Goal: Task Accomplishment & Management: Use online tool/utility

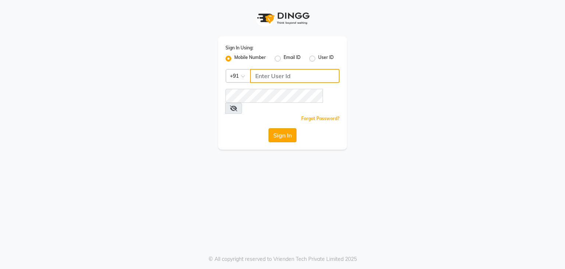
type input "9029010592"
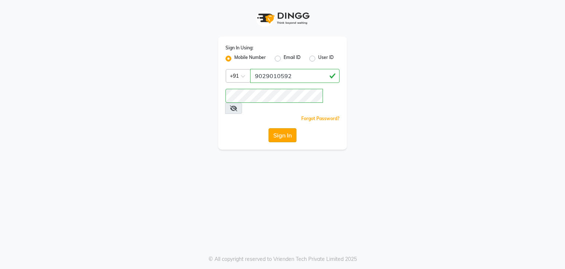
click at [278, 128] on button "Sign In" at bounding box center [283, 135] width 28 height 14
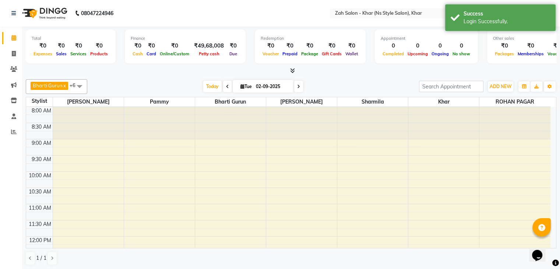
click at [14, 123] on li "Staff" at bounding box center [11, 117] width 22 height 16
click at [14, 131] on icon at bounding box center [14, 132] width 6 height 6
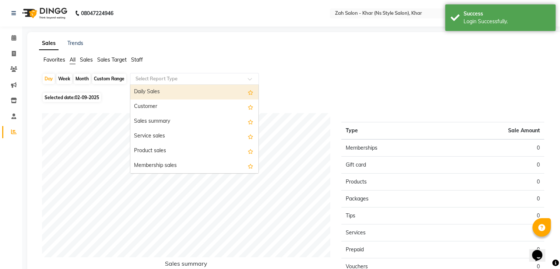
click at [142, 79] on input "text" at bounding box center [187, 78] width 106 height 7
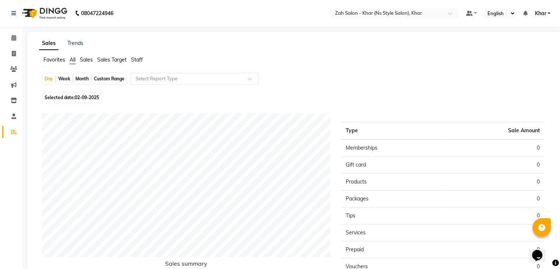
click at [84, 78] on div "Month" at bounding box center [82, 79] width 17 height 10
select select "9"
select select "2025"
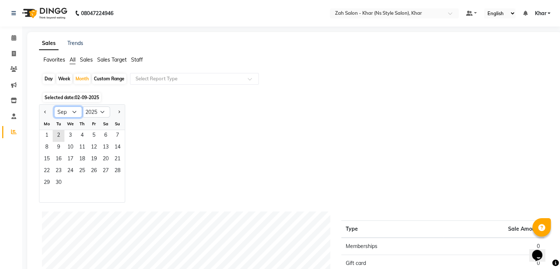
click at [68, 112] on select "Jan Feb Mar Apr May Jun [DATE] Aug Sep Oct Nov Dec" at bounding box center [68, 111] width 28 height 11
select select "8"
click at [54, 106] on select "Jan Feb Mar Apr May Jun [DATE] Aug Sep Oct Nov Dec" at bounding box center [68, 111] width 28 height 11
click at [88, 136] on span "1" at bounding box center [94, 136] width 12 height 12
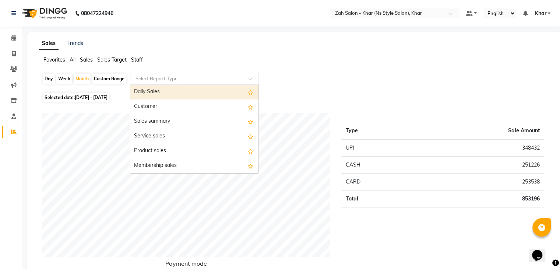
click at [148, 82] on div "Select Report Type" at bounding box center [194, 79] width 129 height 12
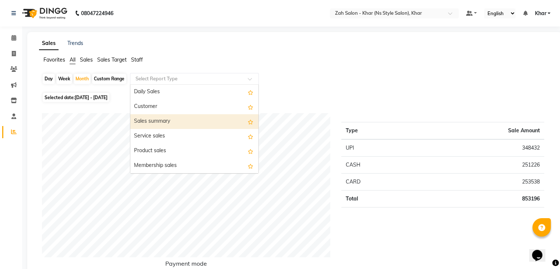
click at [149, 123] on div "Sales summary" at bounding box center [194, 121] width 128 height 15
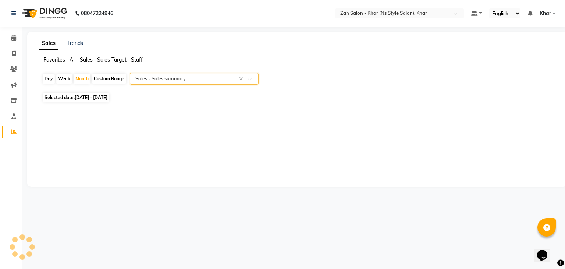
select select "csv"
click at [233, 81] on input "text" at bounding box center [187, 78] width 106 height 7
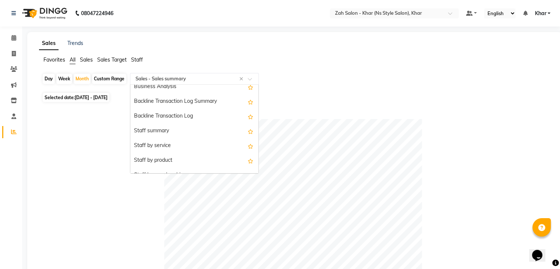
scroll to position [206, 0]
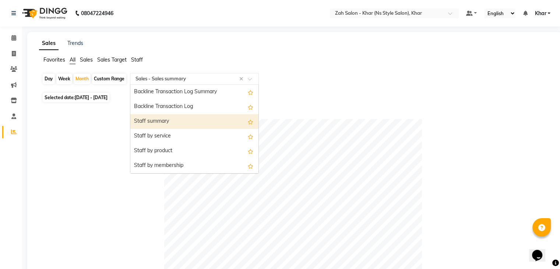
click at [159, 118] on div "Staff summary" at bounding box center [194, 121] width 128 height 15
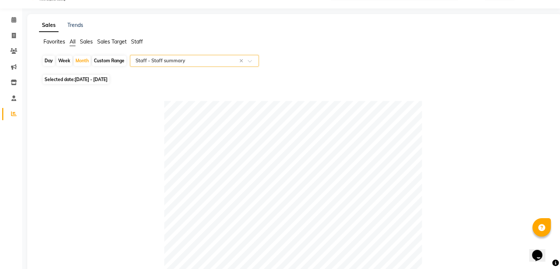
scroll to position [0, 0]
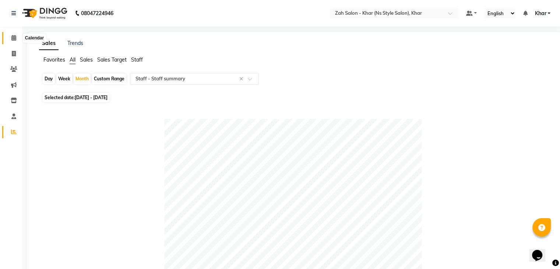
click at [10, 36] on span at bounding box center [13, 38] width 13 height 8
